Goal: Information Seeking & Learning: Learn about a topic

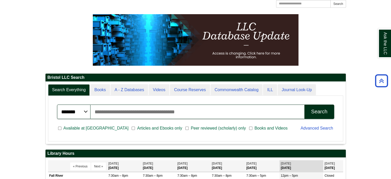
scroll to position [62, 300]
click at [189, 127] on span "Peer reviewed (scholarly) only" at bounding box center [218, 128] width 59 height 6
click at [132, 110] on input "Search articles, books, journals & more" at bounding box center [197, 111] width 214 height 14
type input "**********"
click at [304, 104] on button "Search" at bounding box center [319, 111] width 30 height 14
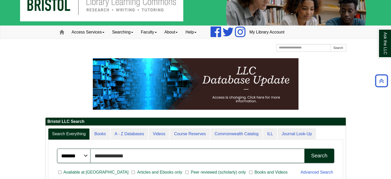
scroll to position [9, 0]
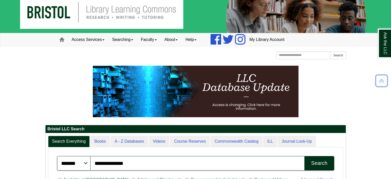
drag, startPoint x: 139, startPoint y: 168, endPoint x: 93, endPoint y: 158, distance: 47.5
click at [93, 158] on input "**********" at bounding box center [197, 163] width 214 height 14
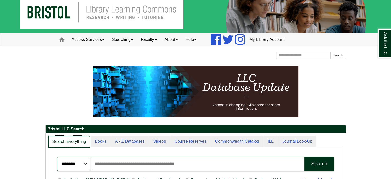
click at [82, 143] on link "Search Everything" at bounding box center [69, 141] width 42 height 12
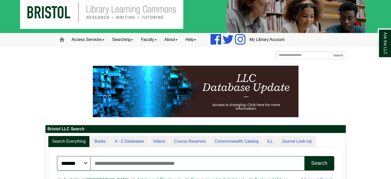
click at [126, 147] on div "******* ***** ****** Search articles, books, journals & more Search Available a…" at bounding box center [195, 169] width 295 height 45
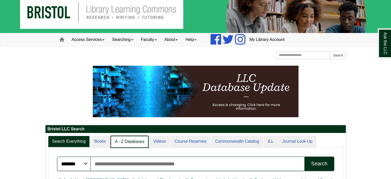
scroll to position [62, 300]
click at [127, 142] on link "A - Z Databases" at bounding box center [129, 141] width 38 height 12
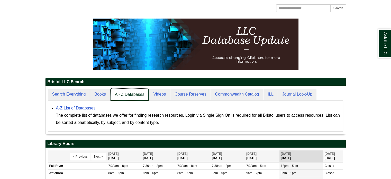
scroll to position [47, 300]
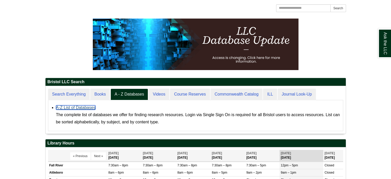
click at [68, 107] on link "A-Z List of Databases" at bounding box center [76, 107] width 40 height 4
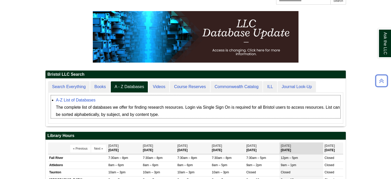
click at [263, 108] on div "The complete list of databases we offer for finding research resources. Login v…" at bounding box center [198, 111] width 284 height 14
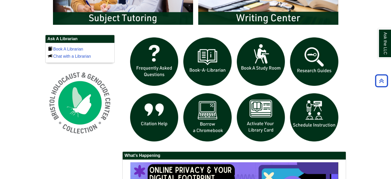
scroll to position [318, 0]
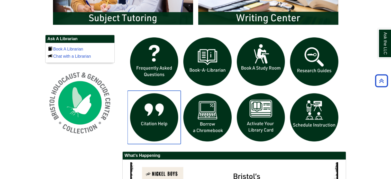
click at [157, 114] on img "slideshow" at bounding box center [153, 116] width 53 height 53
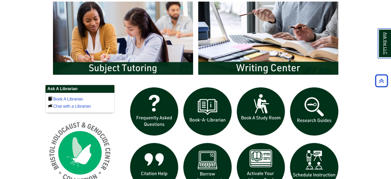
scroll to position [283, 0]
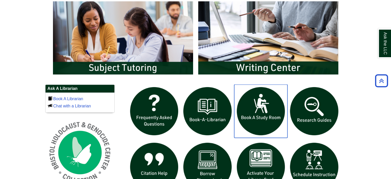
click at [257, 100] on img "slideshow" at bounding box center [260, 110] width 53 height 53
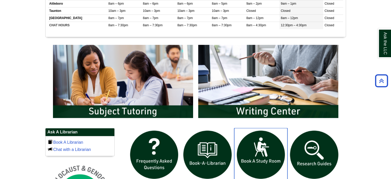
scroll to position [234, 0]
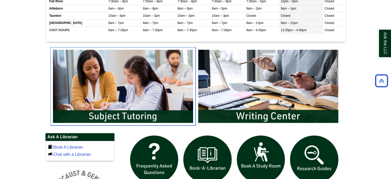
click at [138, 68] on img "slideshow" at bounding box center [122, 86] width 145 height 78
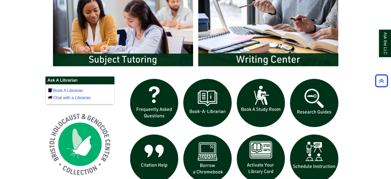
click at [363, 44] on body "Skip to Main Content Toggle navigation Home Access Services Access Services Pol…" at bounding box center [195, 32] width 391 height 646
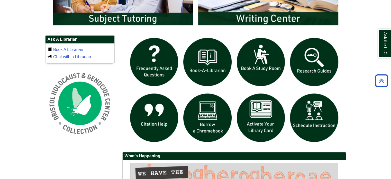
scroll to position [332, 0]
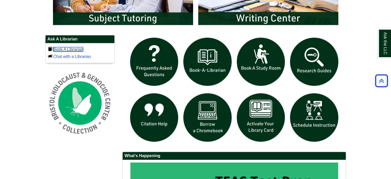
click at [66, 48] on link "Book A Librarian" at bounding box center [68, 49] width 30 height 4
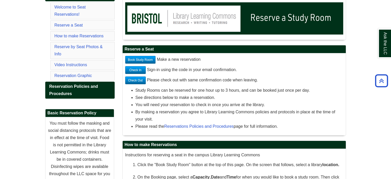
scroll to position [96, 0]
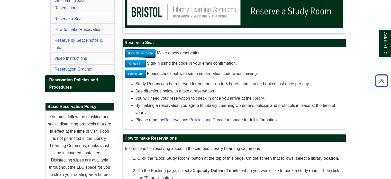
click at [142, 53] on link "Book Study Room" at bounding box center [140, 53] width 31 height 8
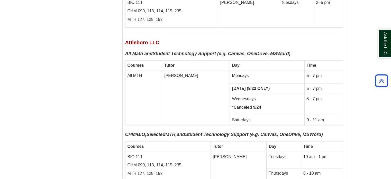
scroll to position [2237, 0]
click at [244, 94] on td "Wednesdays *Canceled 9/24" at bounding box center [267, 104] width 75 height 21
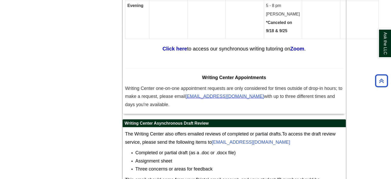
scroll to position [2886, 0]
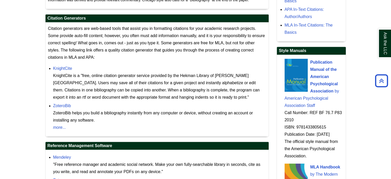
scroll to position [455, 0]
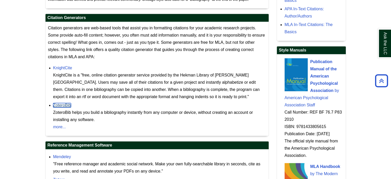
click at [63, 103] on link "ZoteroBib" at bounding box center [62, 105] width 18 height 4
